Goal: Task Accomplishment & Management: Use online tool/utility

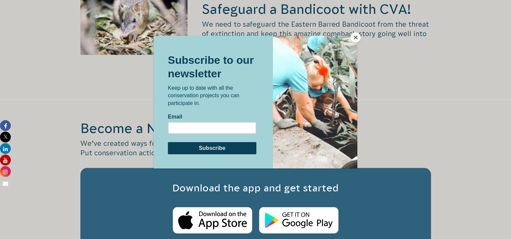
scroll to position [1046, 0]
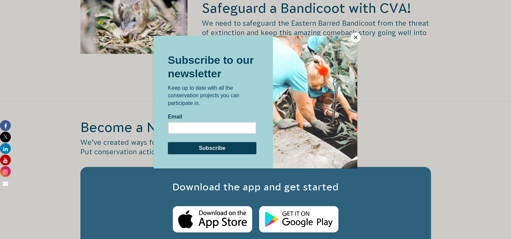
click at [357, 38] on button "Close" at bounding box center [355, 37] width 10 height 10
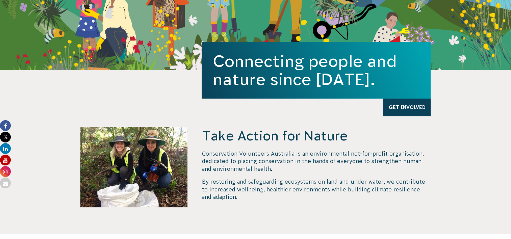
scroll to position [0, 0]
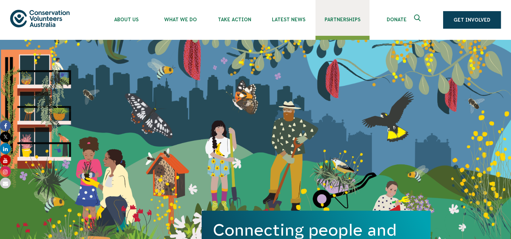
click at [345, 23] on link "Partnerships" at bounding box center [342, 18] width 54 height 36
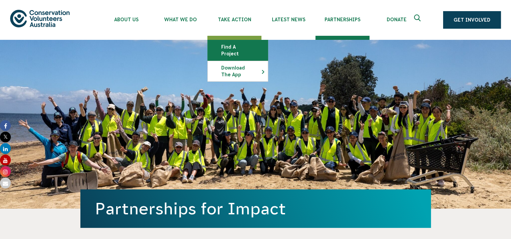
click at [229, 44] on link "Find a project" at bounding box center [238, 50] width 60 height 20
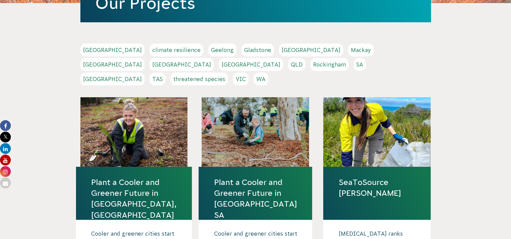
scroll to position [135, 0]
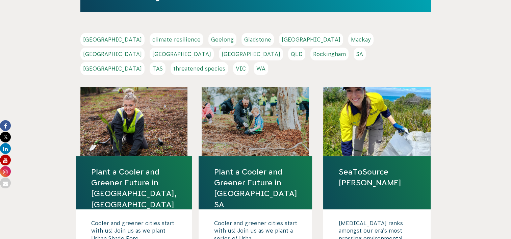
click at [165, 62] on link "TAS" at bounding box center [158, 68] width 16 height 13
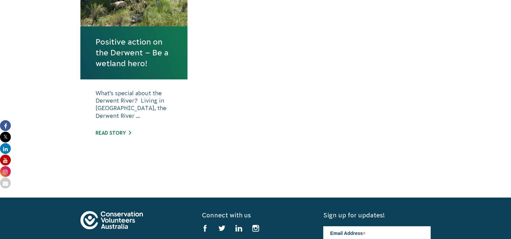
scroll to position [304, 0]
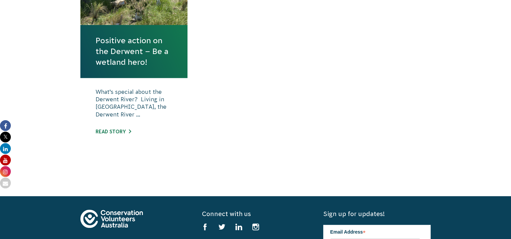
click at [151, 55] on link "Positive action on the Derwent – Be a wetland hero!" at bounding box center [134, 51] width 77 height 33
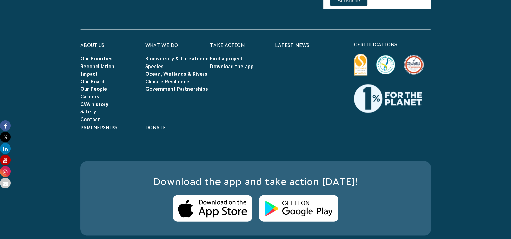
scroll to position [1371, 0]
